Goal: Navigation & Orientation: Find specific page/section

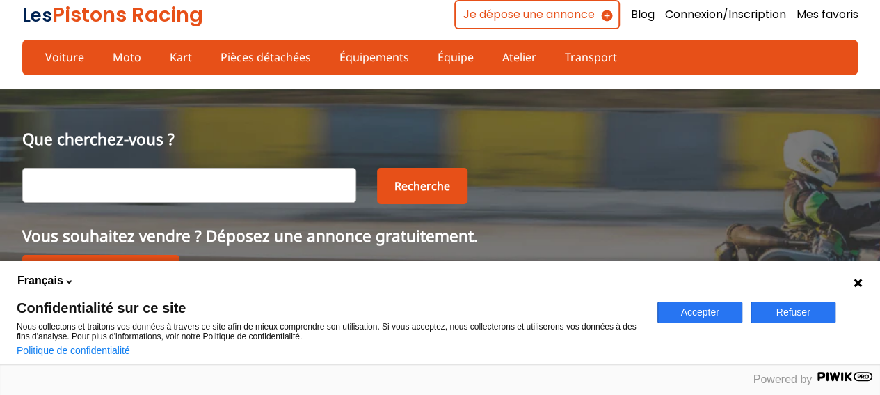
click at [712, 313] on button "Accepter" at bounding box center [700, 312] width 85 height 22
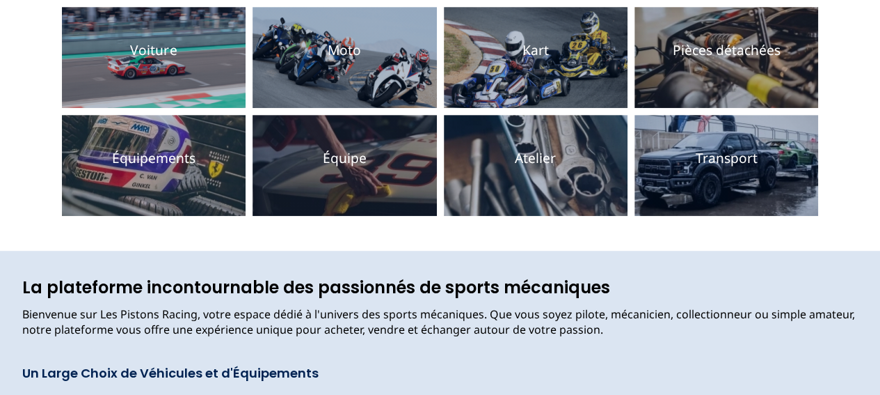
scroll to position [209, 0]
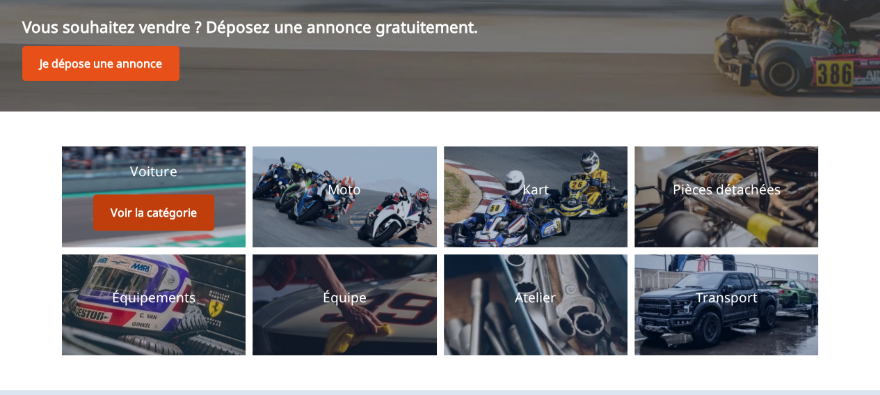
click at [140, 209] on button "Voir la catégorie" at bounding box center [153, 212] width 121 height 36
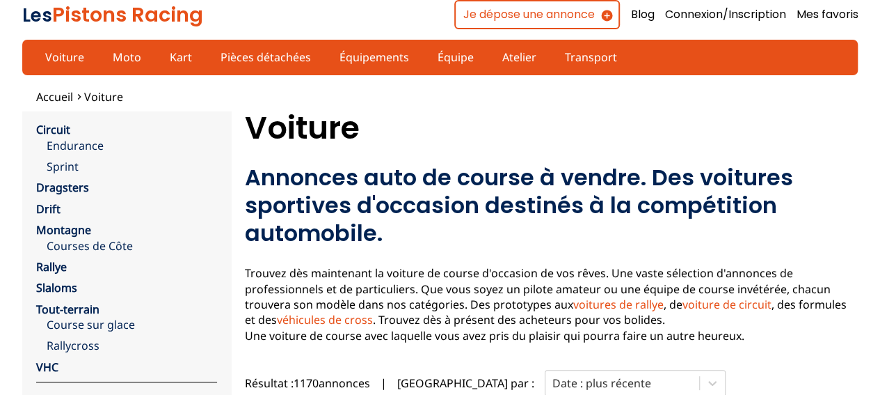
scroll to position [70, 0]
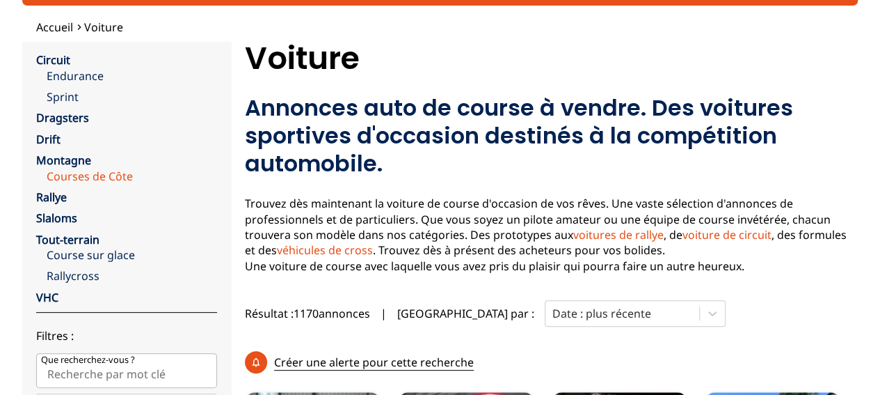
click at [106, 174] on link "Courses de Côte" at bounding box center [132, 175] width 171 height 15
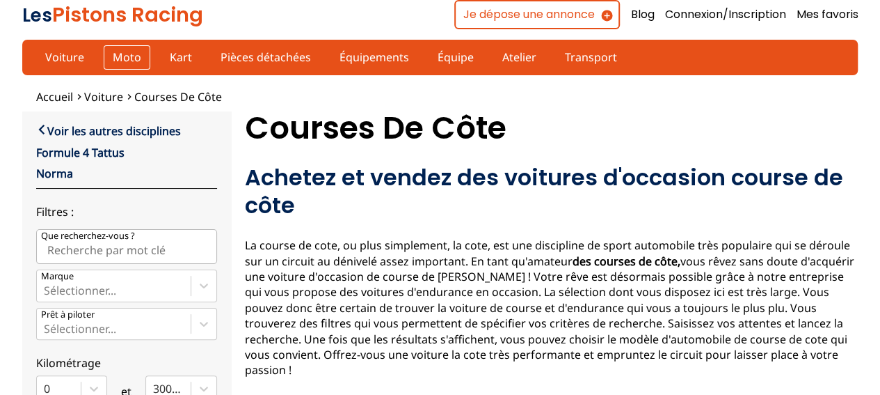
click at [113, 56] on link "Moto" at bounding box center [127, 57] width 47 height 24
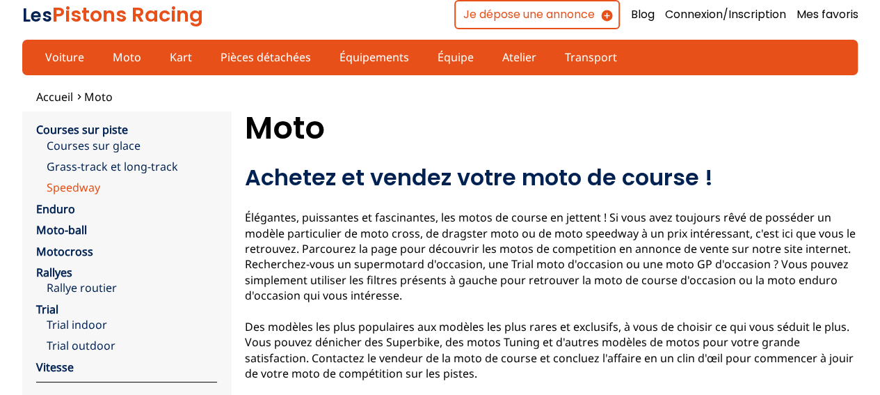
scroll to position [70, 0]
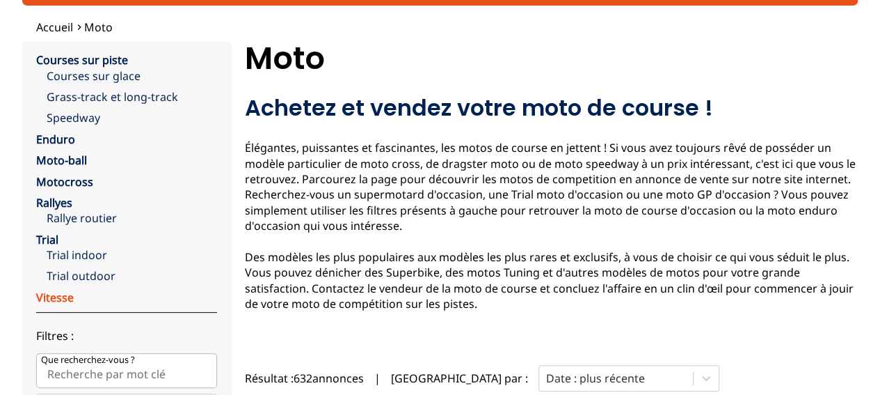
click at [43, 296] on link "Vitesse" at bounding box center [55, 297] width 38 height 15
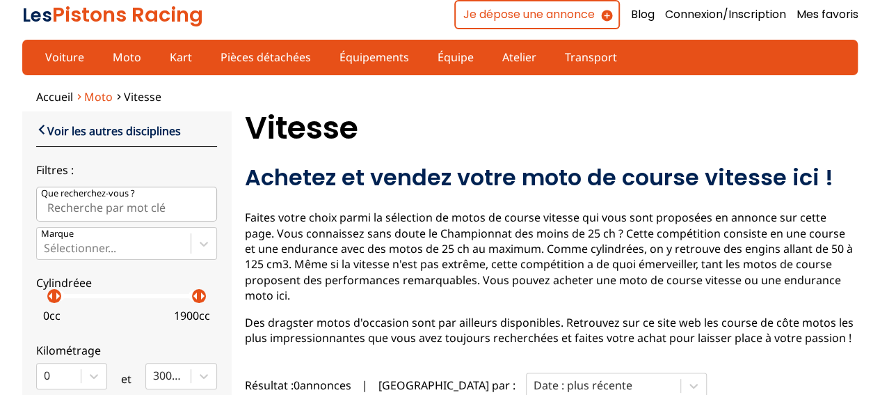
click at [90, 95] on span "Moto" at bounding box center [98, 96] width 29 height 15
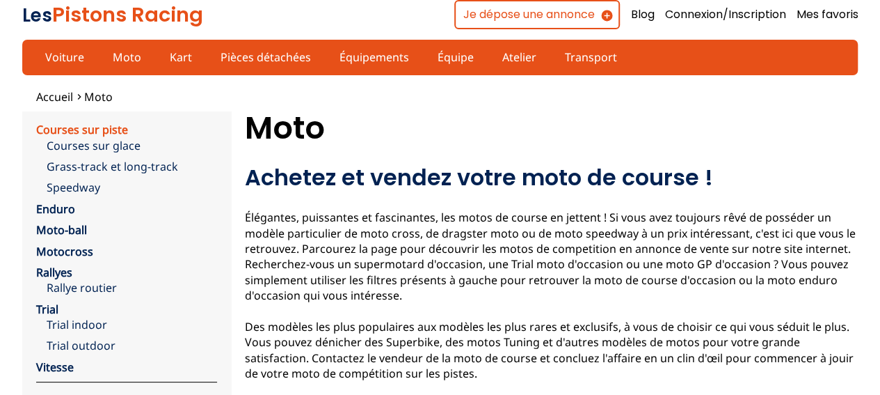
click at [98, 129] on link "Courses sur piste" at bounding box center [82, 129] width 92 height 15
